Goal: Information Seeking & Learning: Learn about a topic

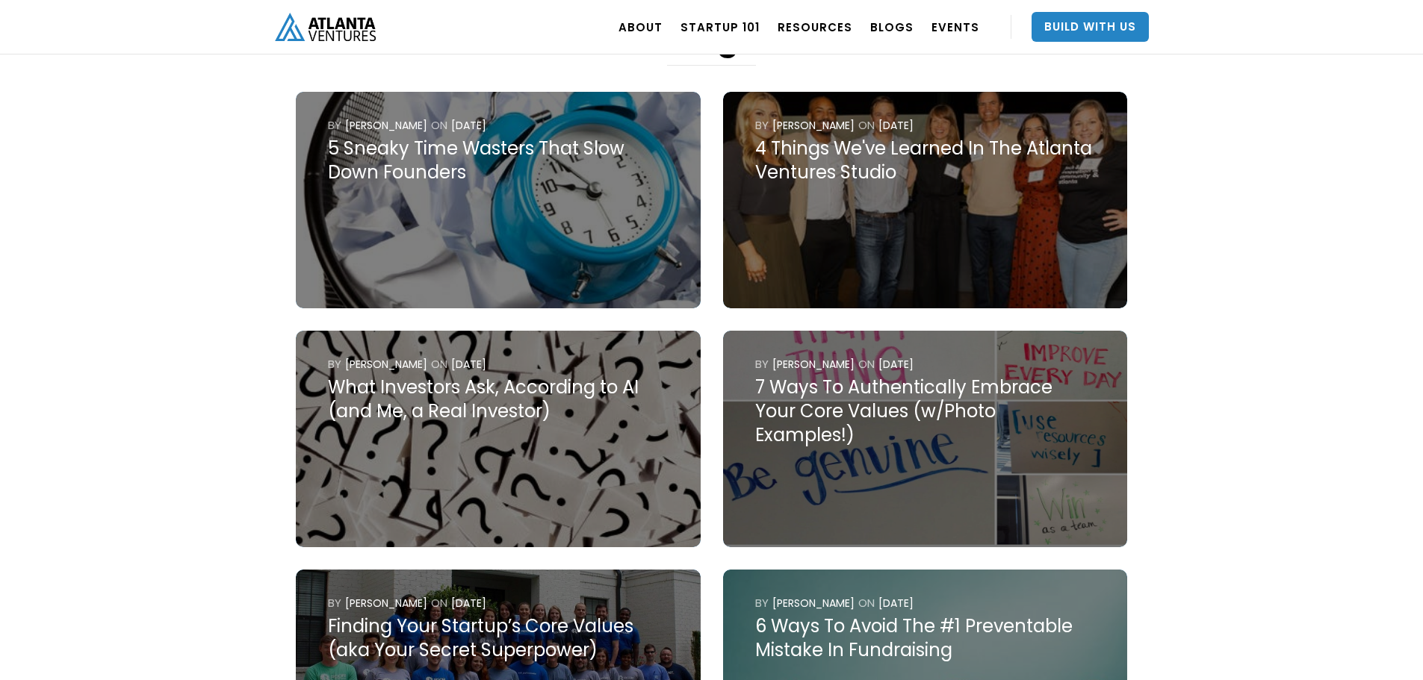
scroll to position [597, 0]
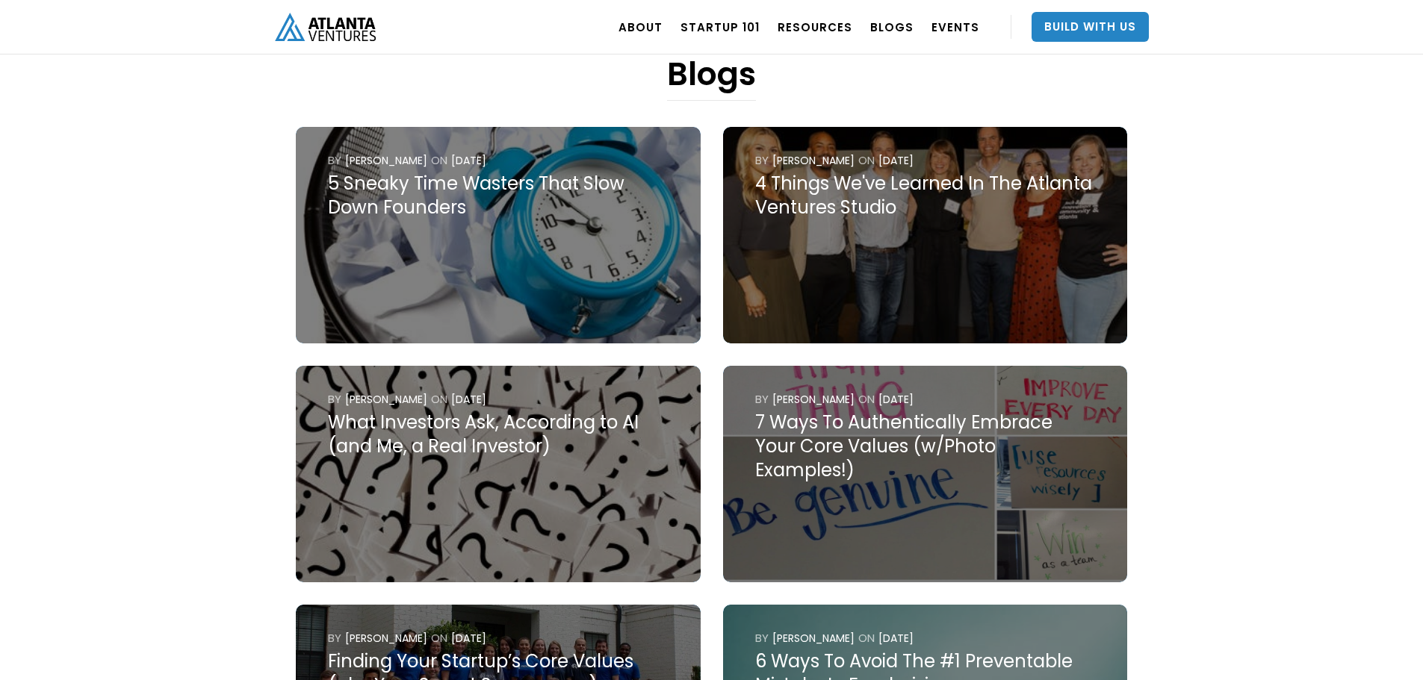
click at [361, 172] on div "5 Sneaky Time Wasters That Slow Down Founders" at bounding box center [498, 196] width 340 height 48
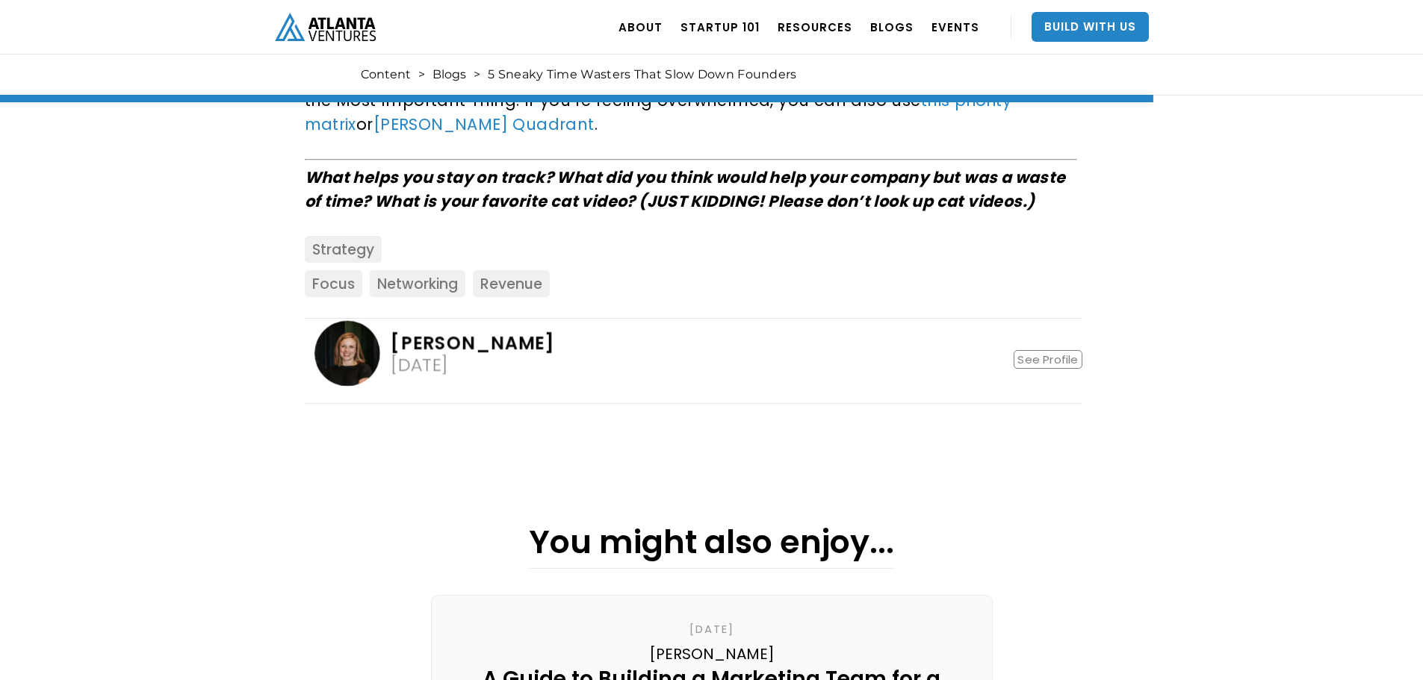
scroll to position [4182, 0]
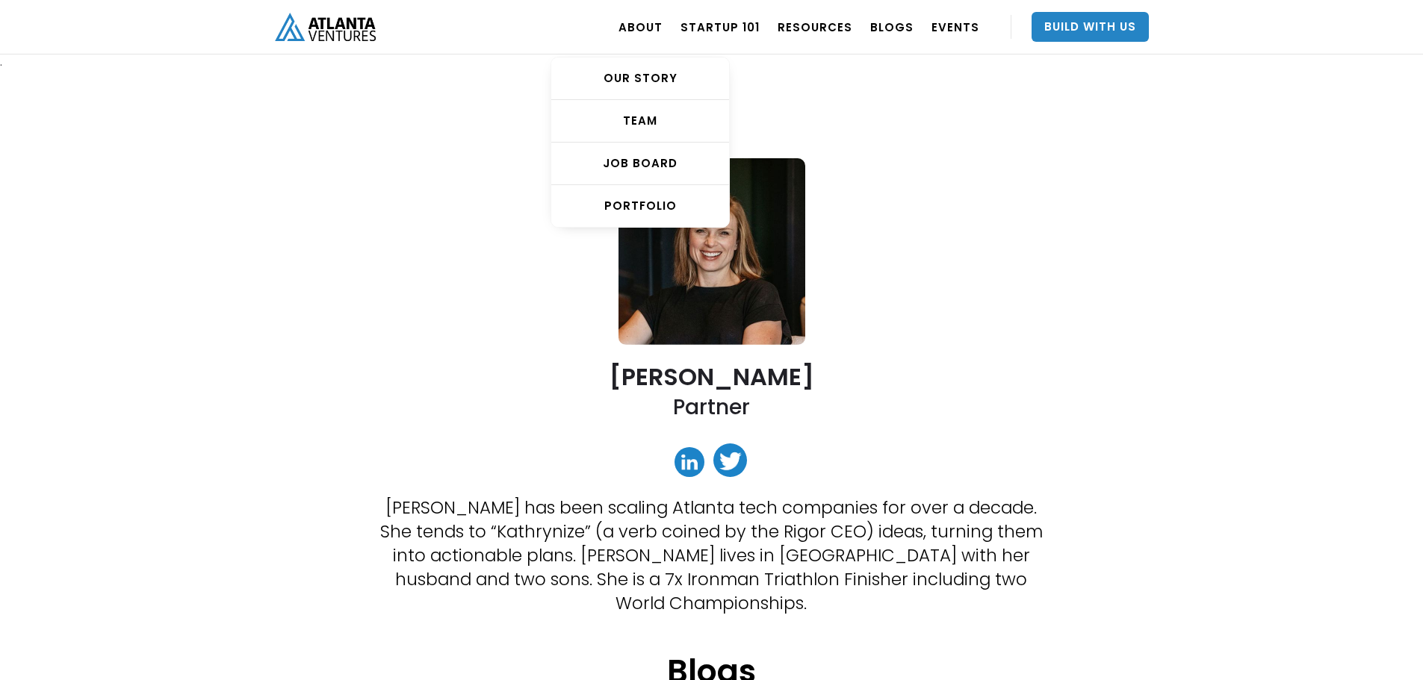
scroll to position [597, 0]
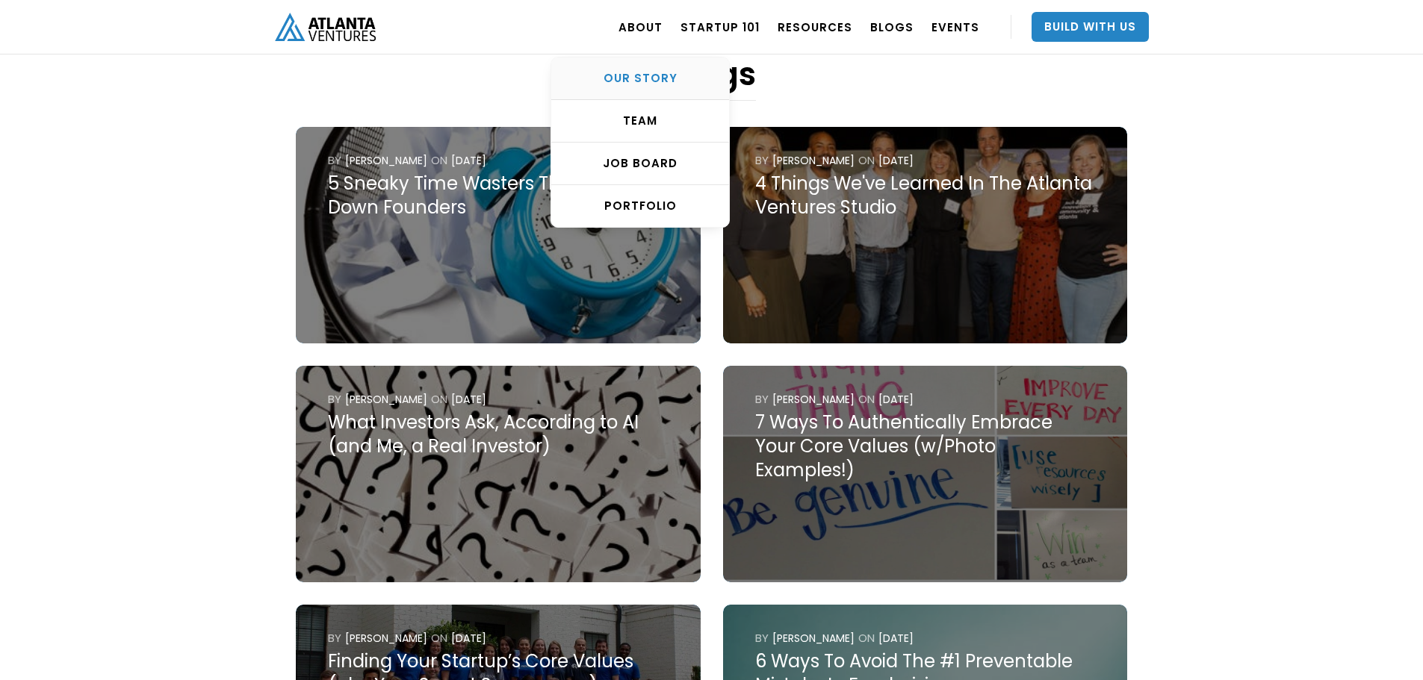
click at [671, 74] on div "OUR STORY" at bounding box center [640, 78] width 178 height 15
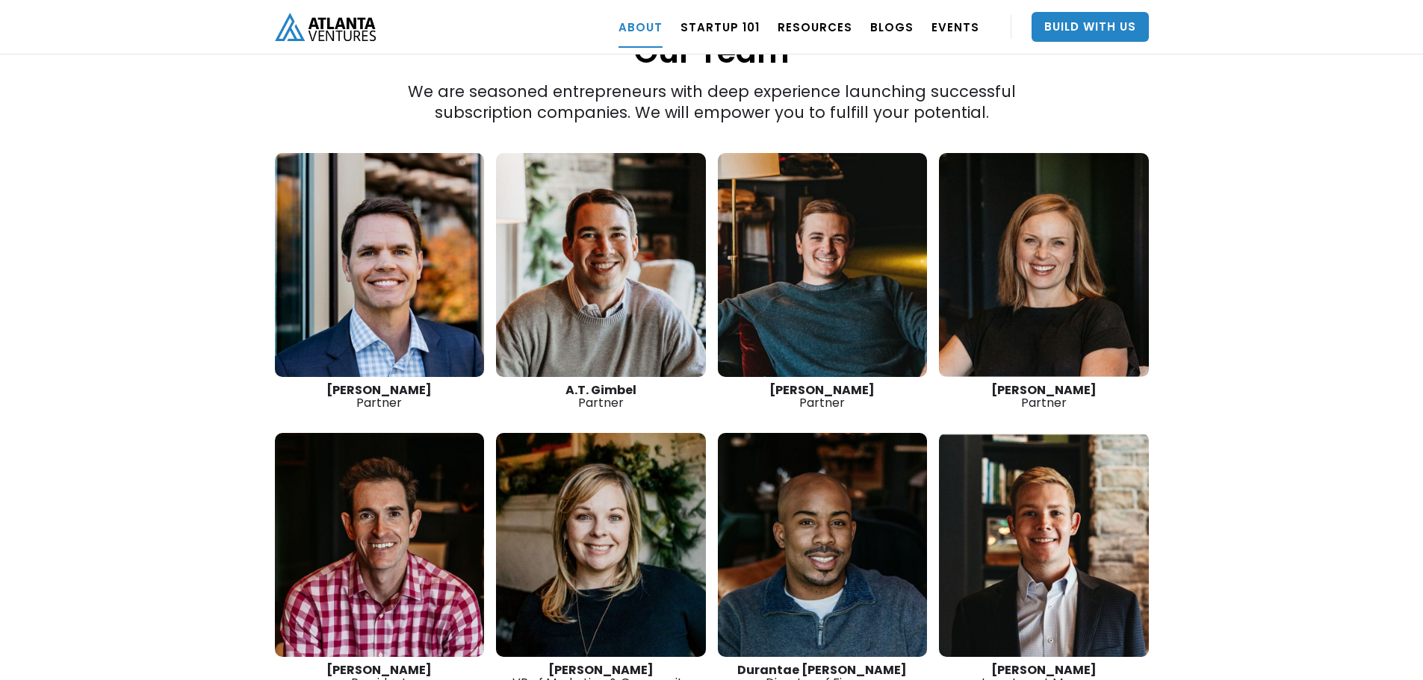
scroll to position [2091, 0]
